Goal: Ask a question: Seek information or help from site administrators or community

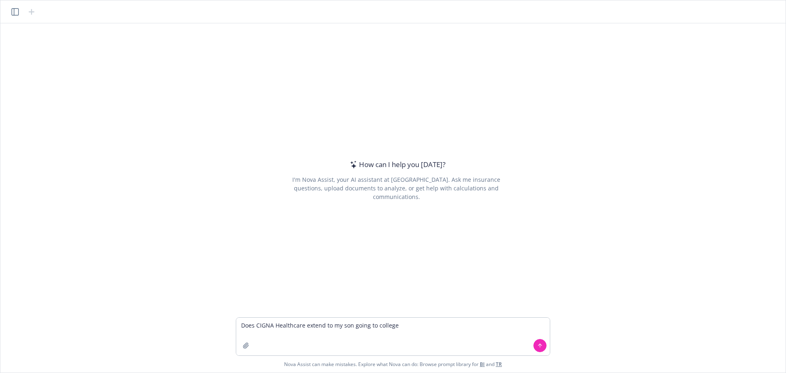
type textarea "Does CIGNA Healthcare extend to my son going to college?"
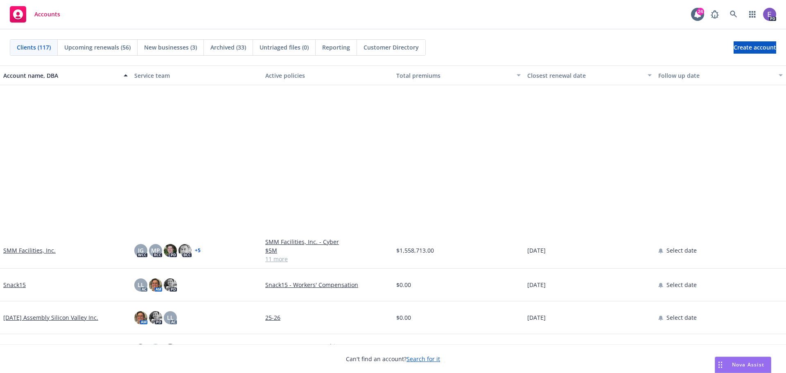
scroll to position [3356, 0]
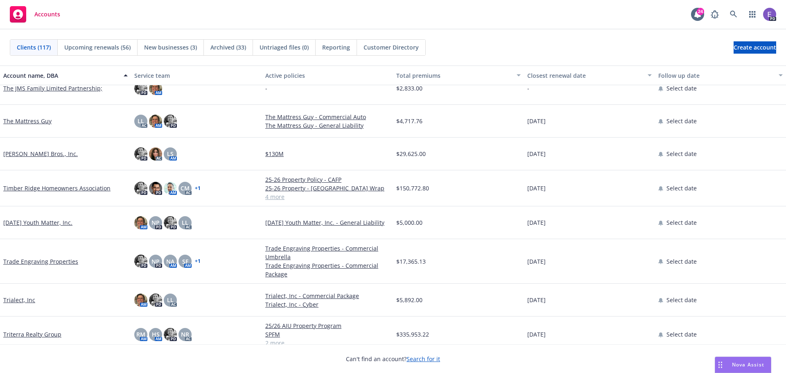
click at [51, 187] on link "Timber Ridge Homeowners Association" at bounding box center [56, 188] width 107 height 9
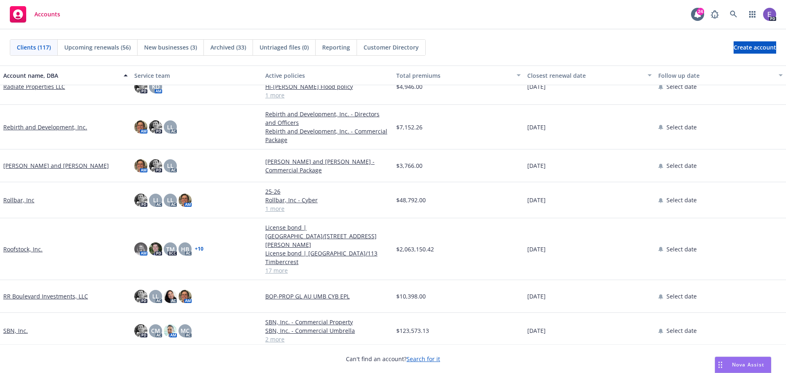
scroll to position [3274, 0]
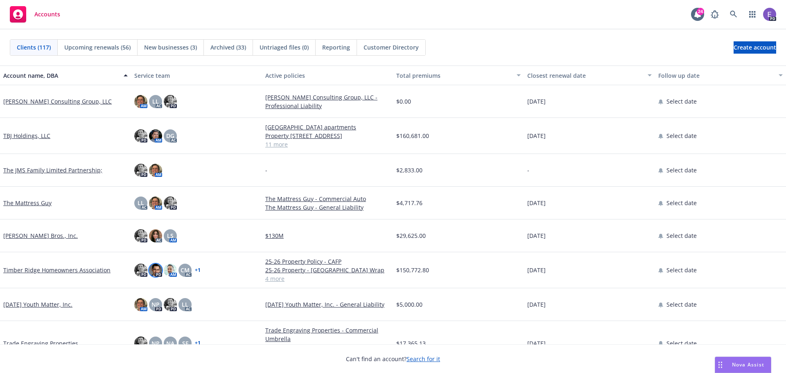
click at [157, 271] on img at bounding box center [155, 270] width 13 height 13
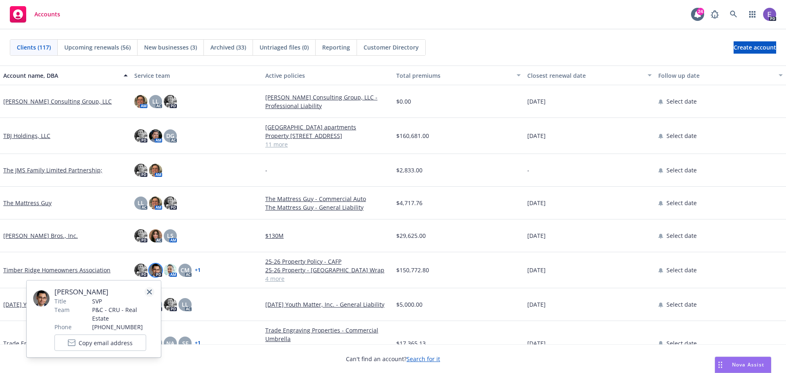
click at [152, 292] on link "close" at bounding box center [149, 292] width 10 height 10
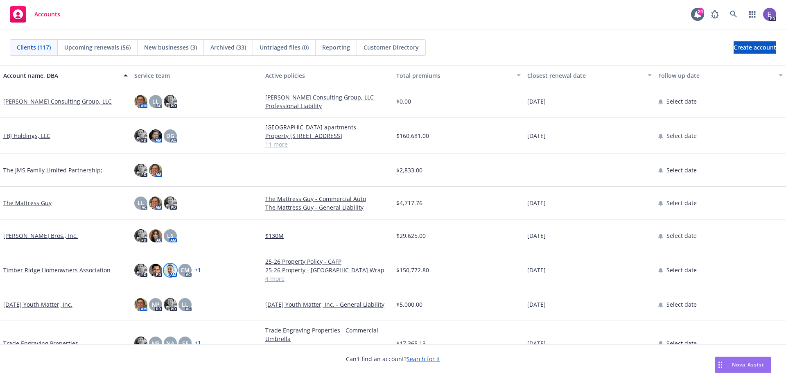
click at [169, 269] on img at bounding box center [170, 270] width 13 height 13
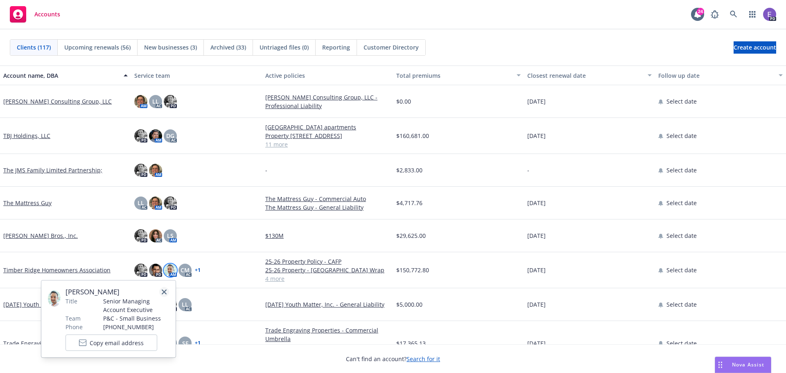
click at [163, 292] on icon "close" at bounding box center [164, 291] width 5 height 5
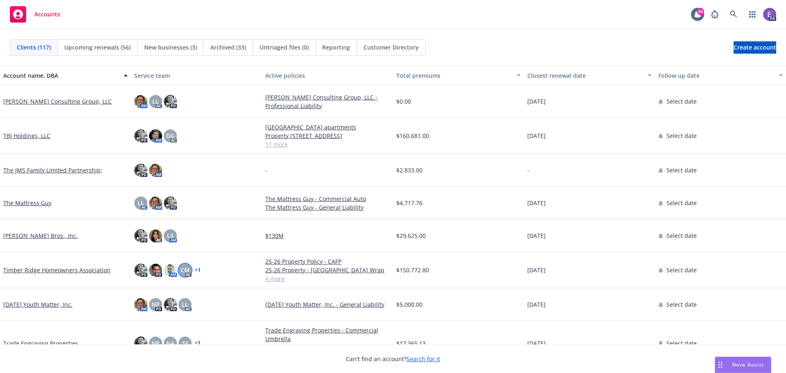
click at [190, 273] on div "CM" at bounding box center [184, 270] width 13 height 13
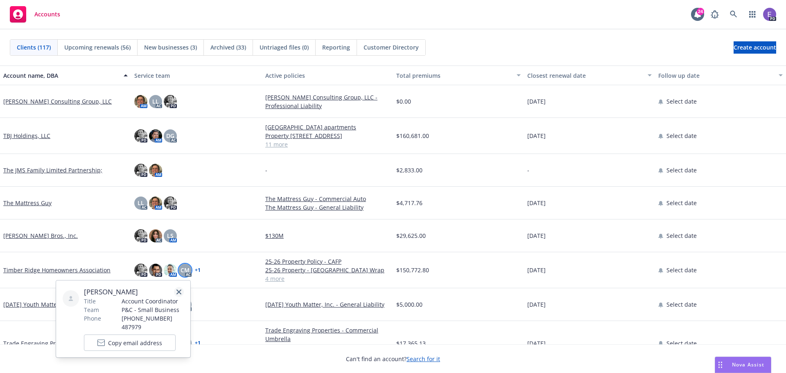
click at [180, 291] on icon "close" at bounding box center [178, 291] width 5 height 5
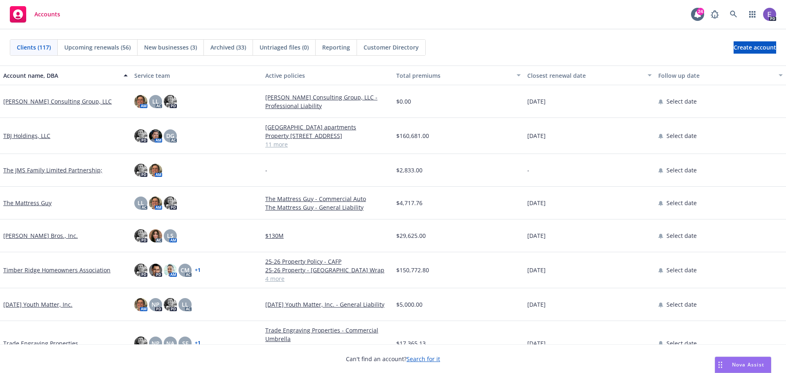
click at [196, 269] on link "+ 1" at bounding box center [198, 270] width 6 height 5
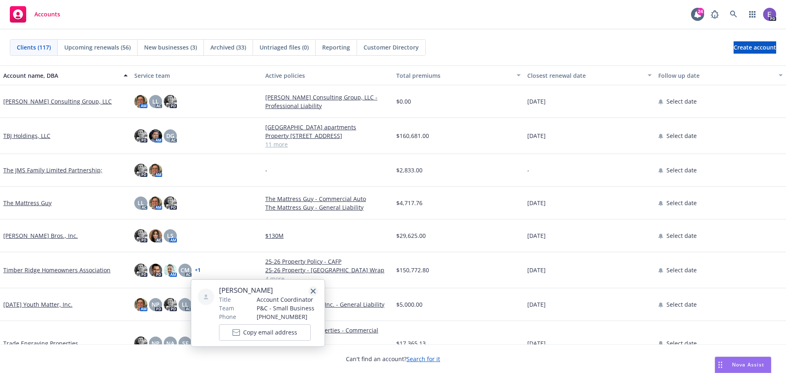
click at [314, 291] on icon "close" at bounding box center [313, 291] width 5 height 5
